Goal: Check status: Check status

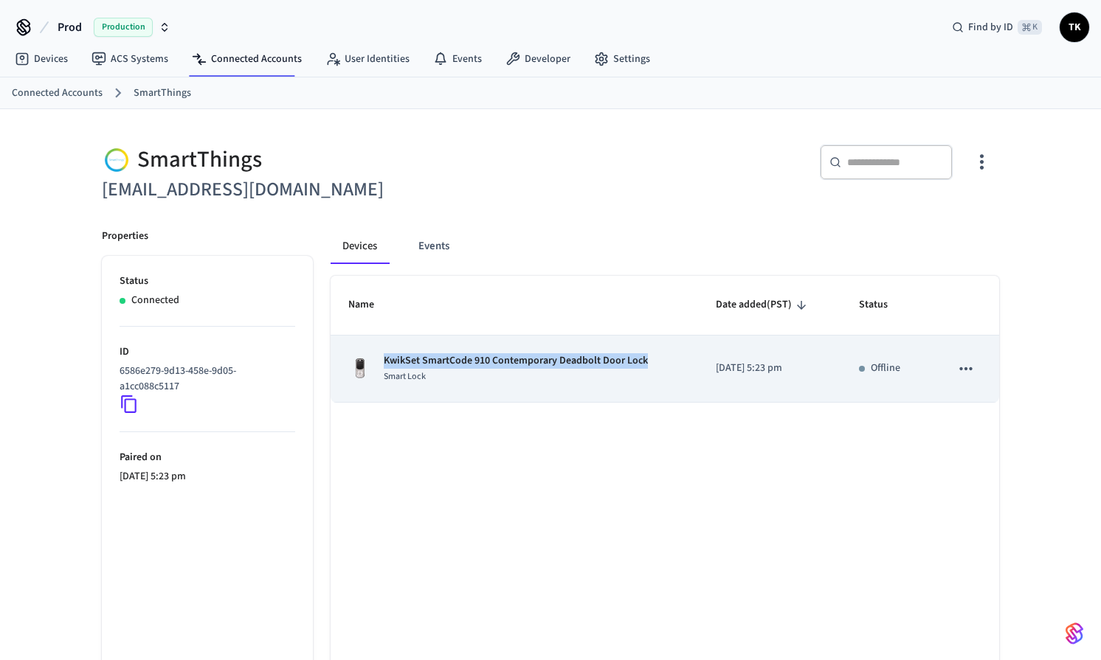
drag, startPoint x: 671, startPoint y: 359, endPoint x: 380, endPoint y: 359, distance: 291.5
click at [380, 359] on div "KwikSet SmartCode 910 Contemporary Deadbolt Door Lock Smart Lock" at bounding box center [514, 368] width 332 height 31
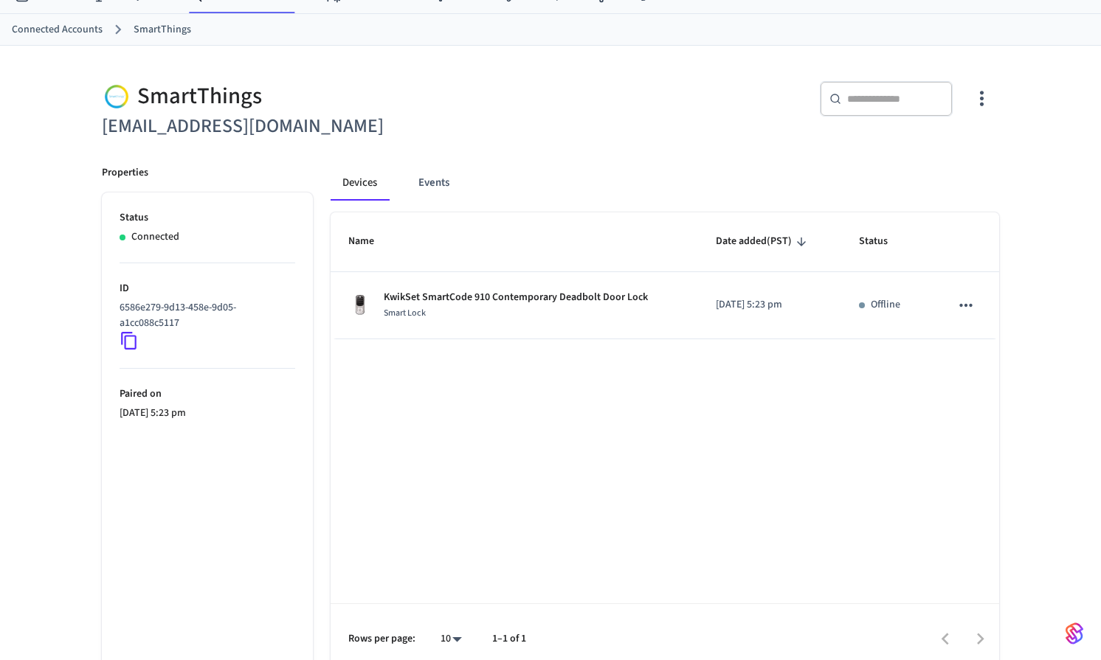
scroll to position [73, 0]
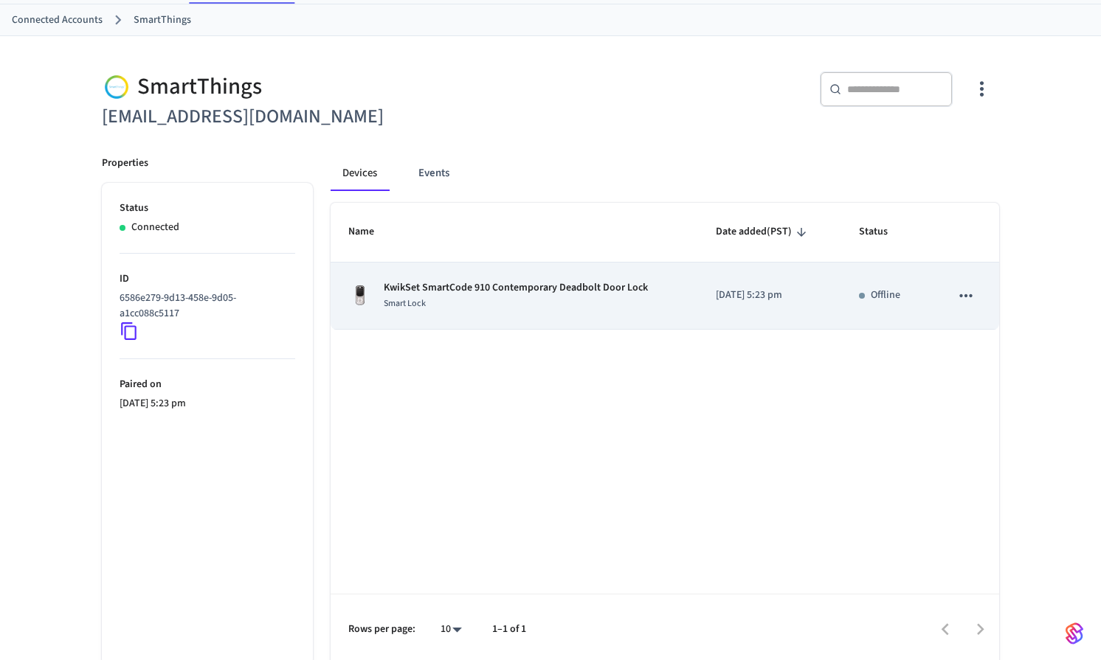
click at [970, 295] on icon "sticky table" at bounding box center [965, 295] width 13 height 3
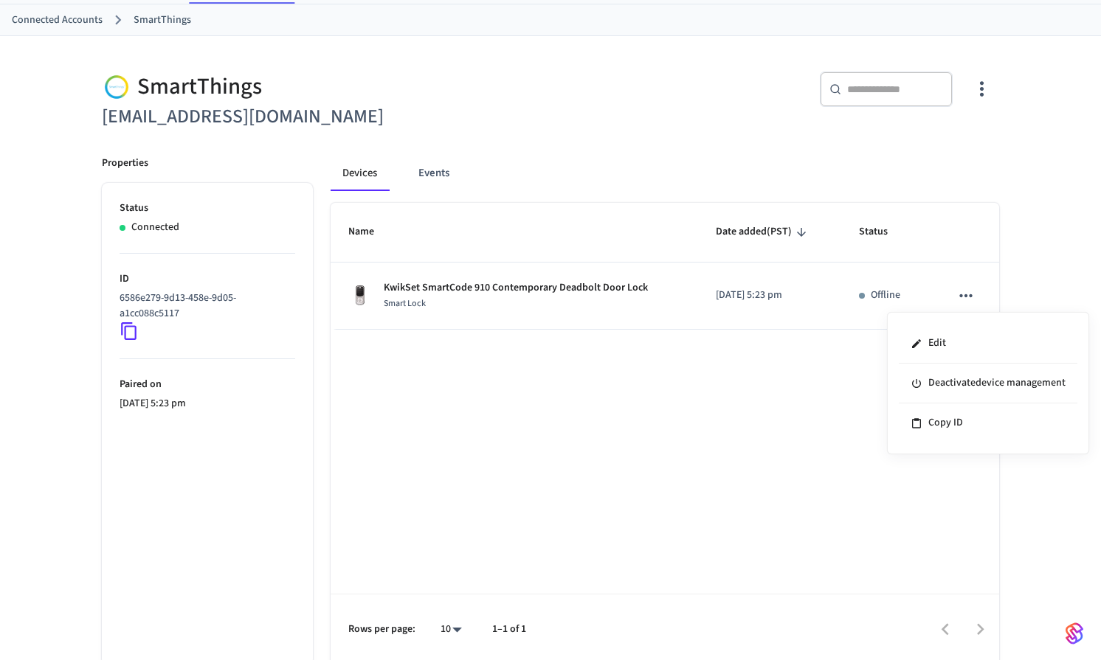
click at [757, 423] on div at bounding box center [550, 330] width 1101 height 660
click at [438, 170] on button "Events" at bounding box center [434, 173] width 55 height 35
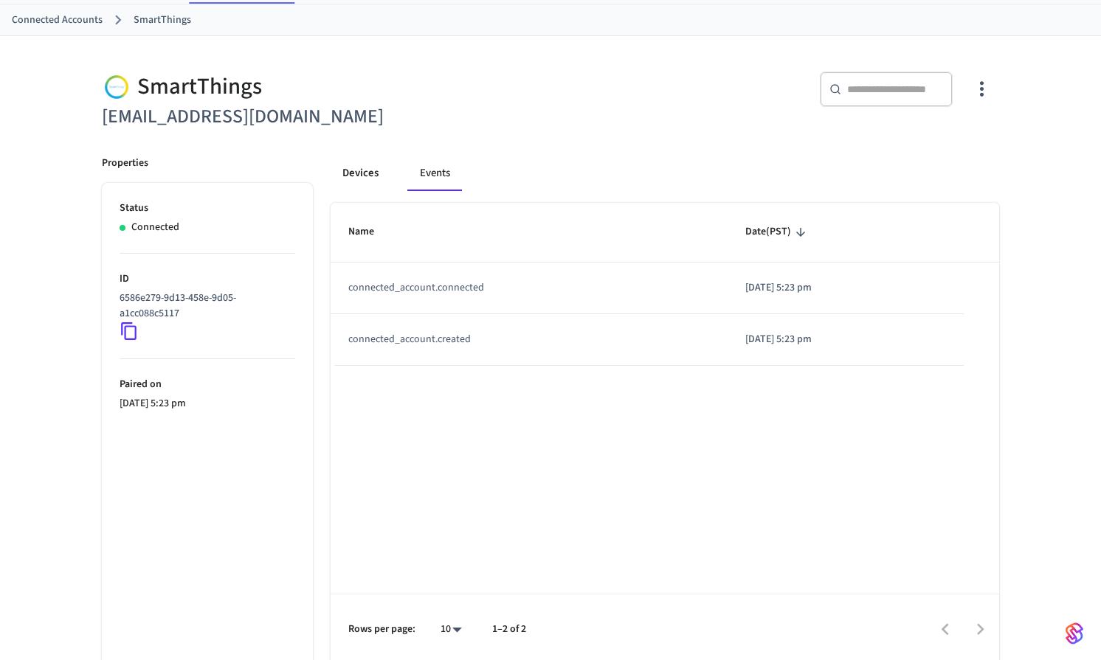
click at [363, 168] on button "Devices" at bounding box center [361, 173] width 60 height 35
